Goal: Task Accomplishment & Management: Complete application form

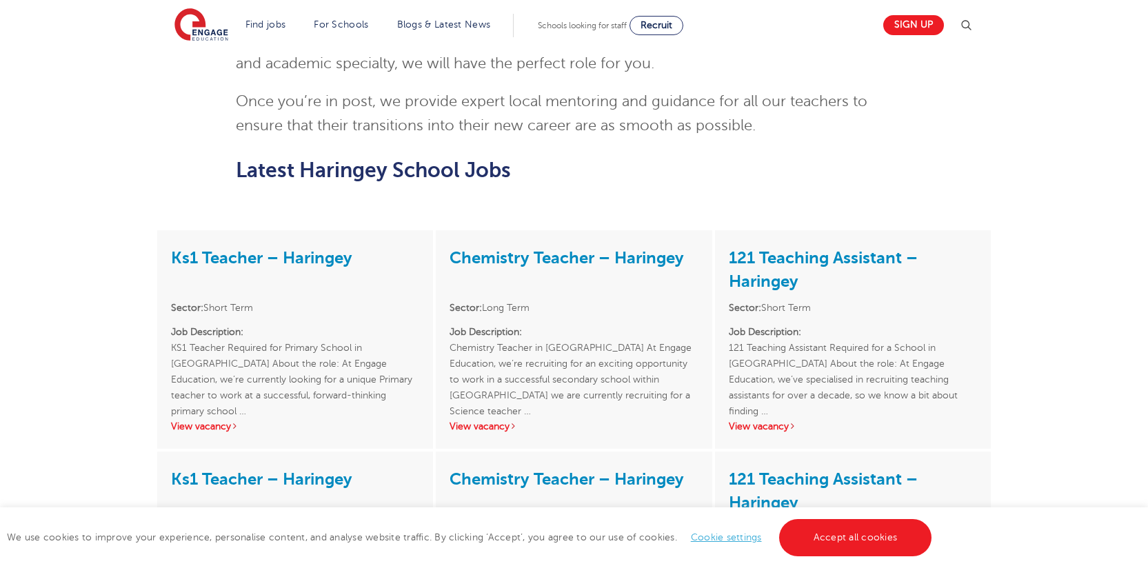
scroll to position [1398, 0]
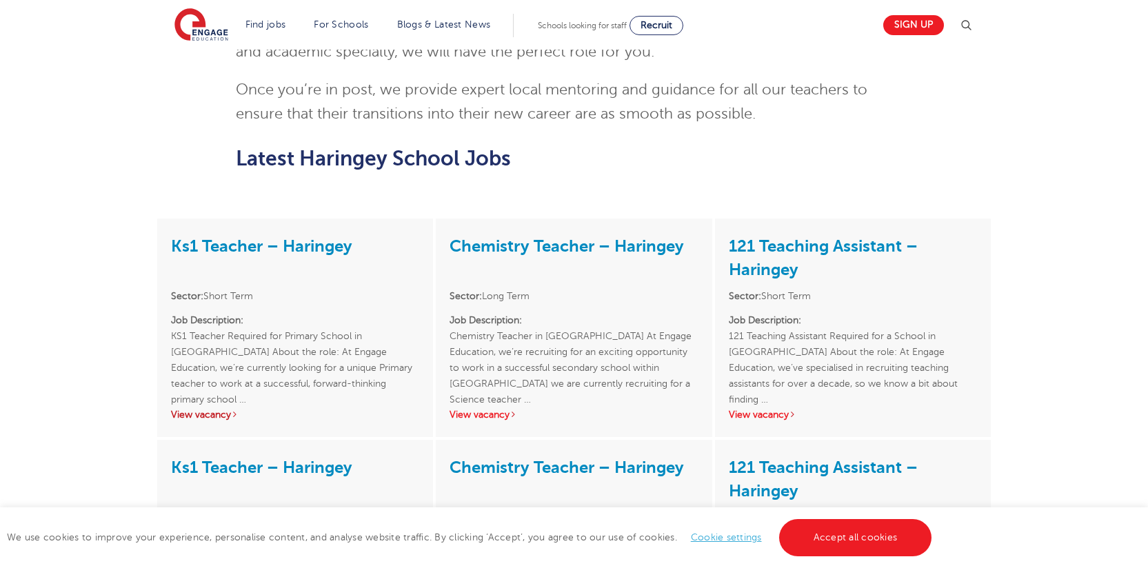
click at [209, 409] on link "View vacancy" at bounding box center [205, 414] width 68 height 10
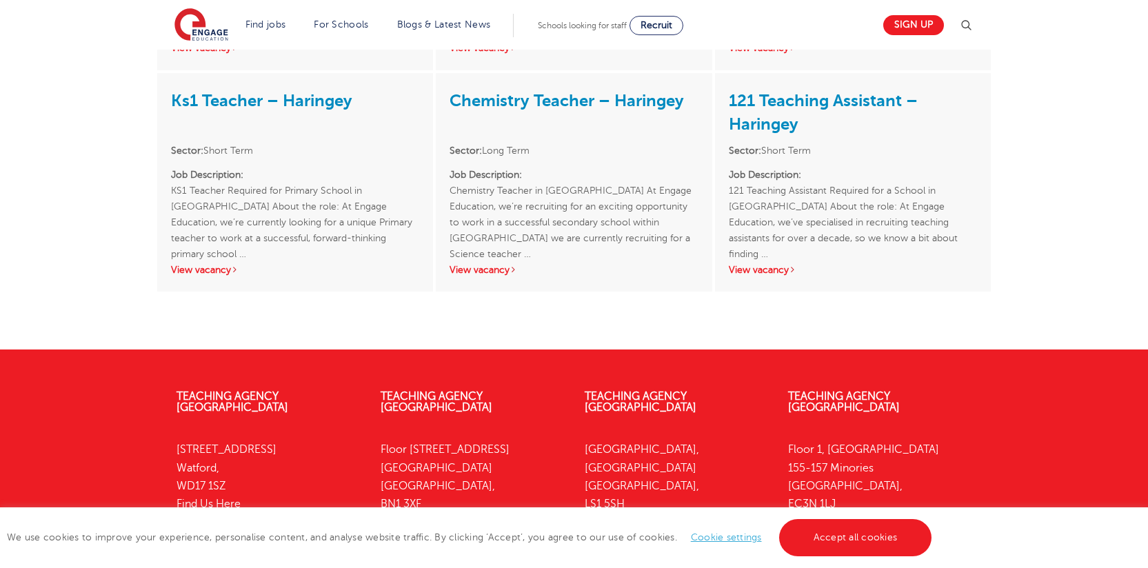
scroll to position [2724, 0]
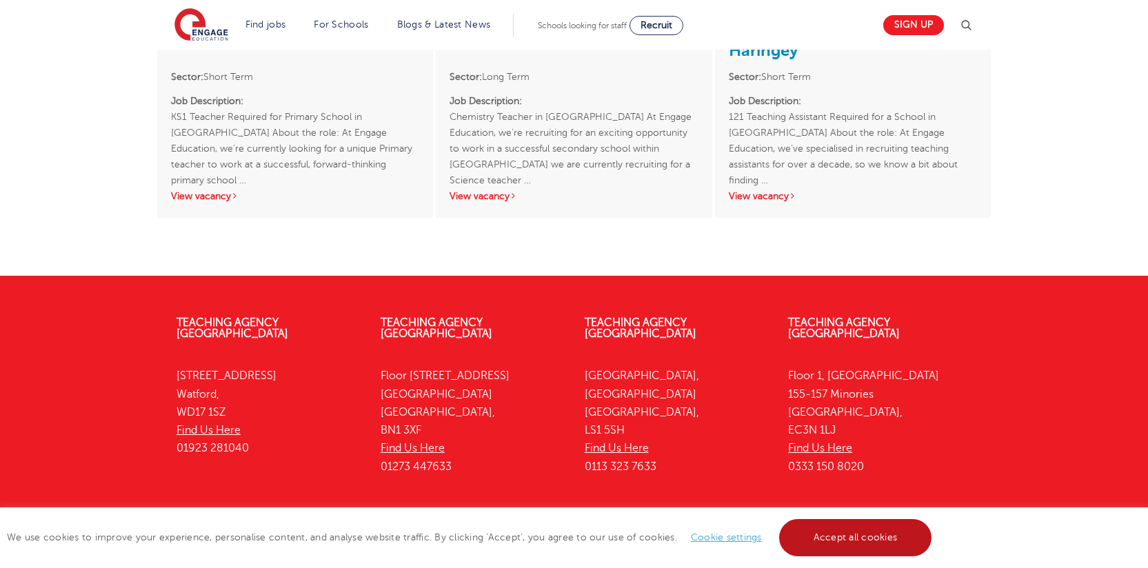
click at [864, 532] on link "Accept all cookies" at bounding box center [855, 537] width 153 height 37
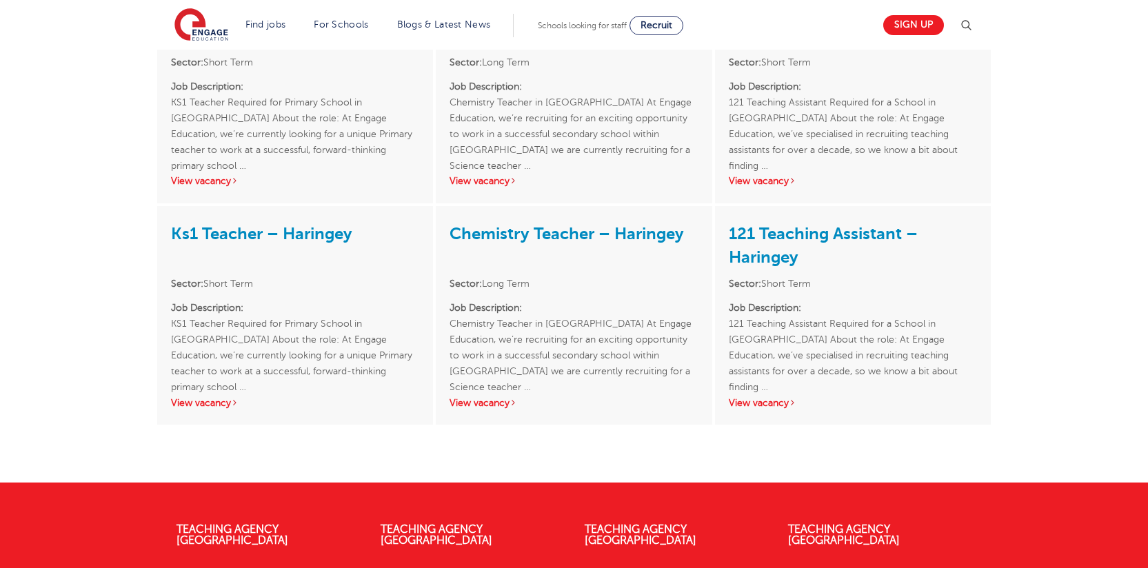
scroll to position [2517, 0]
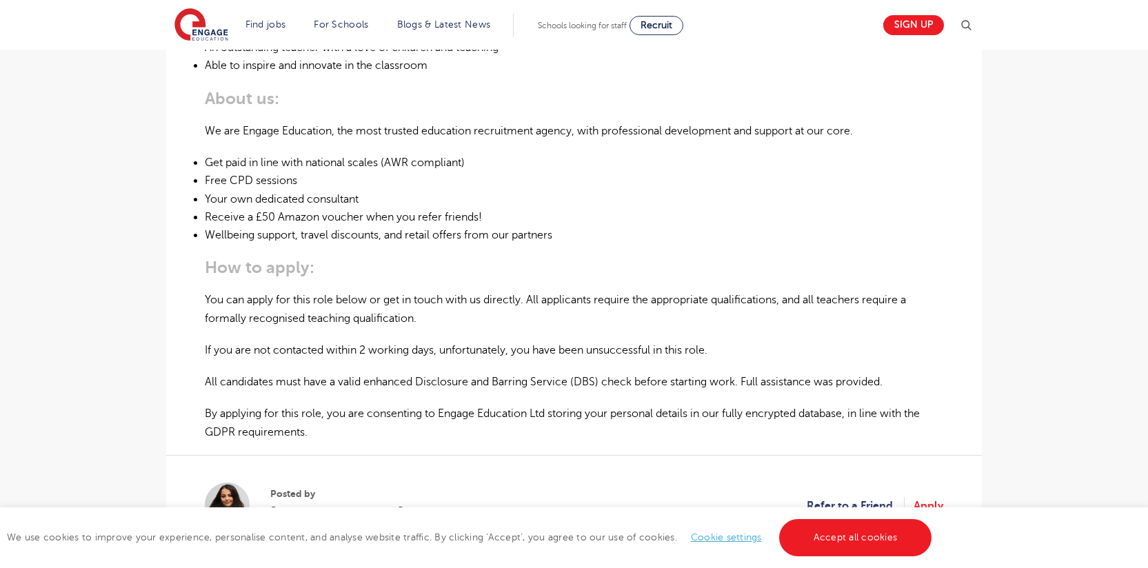
scroll to position [740, 0]
